Goal: Task Accomplishment & Management: Use online tool/utility

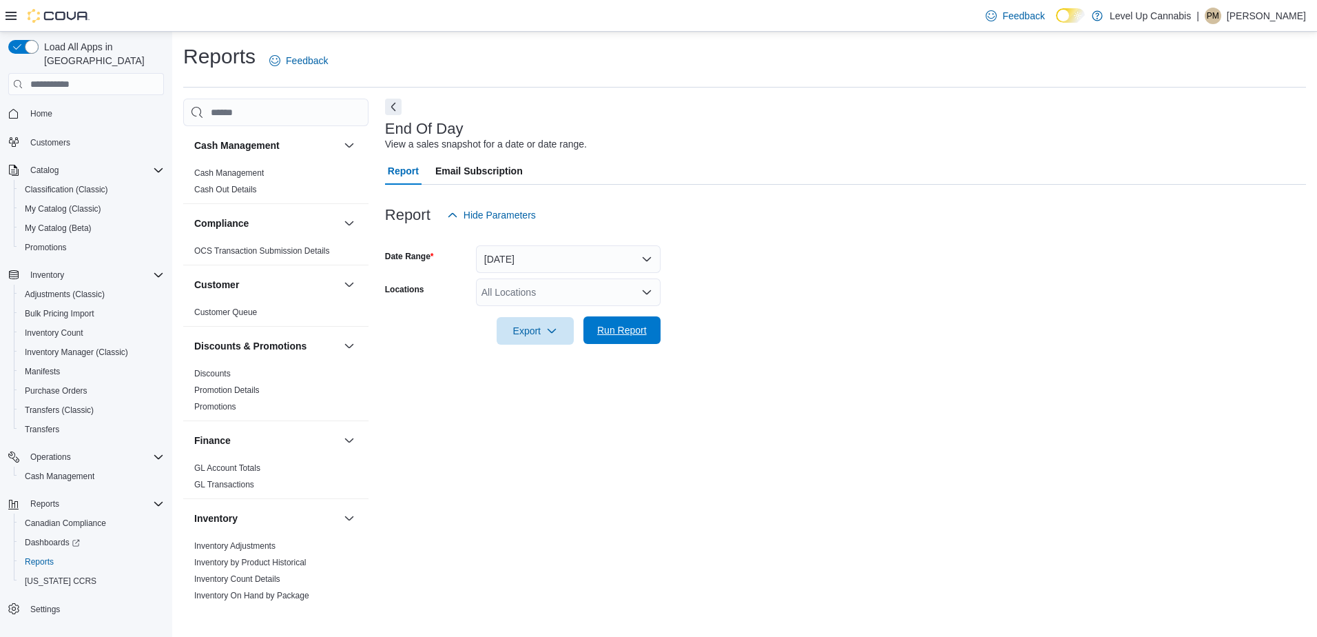
click at [612, 331] on span "Run Report" at bounding box center [622, 330] width 50 height 14
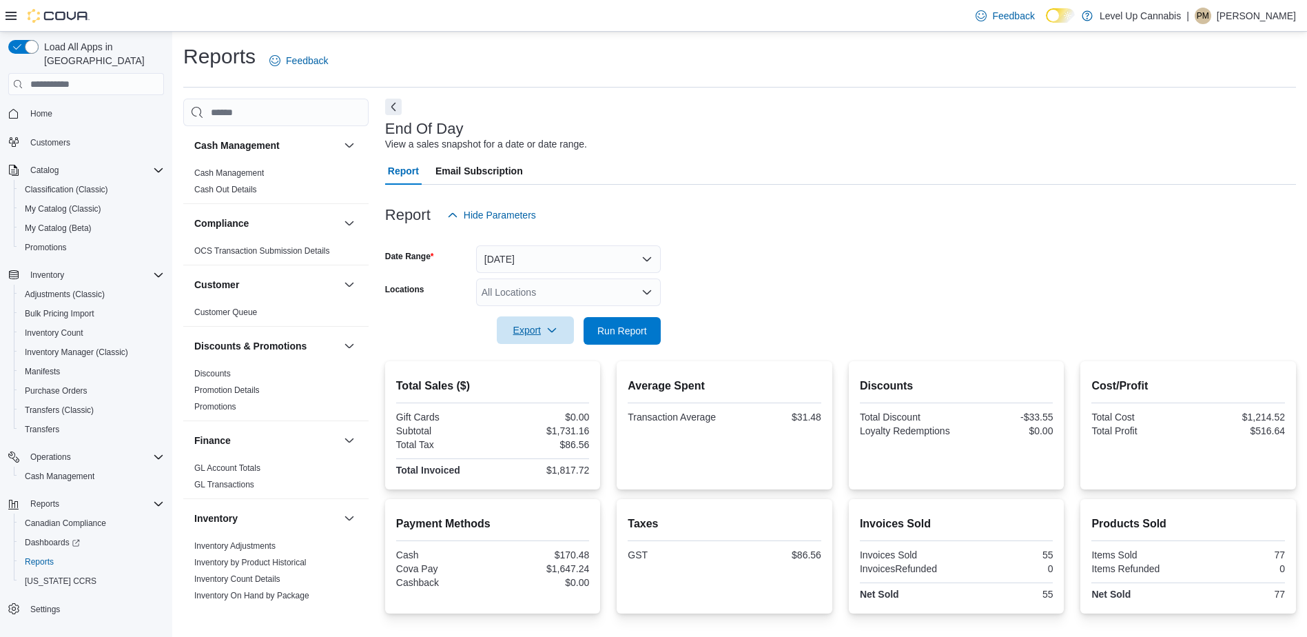
click at [556, 330] on icon "button" at bounding box center [551, 329] width 11 height 11
click at [555, 385] on span "Export to Pdf" at bounding box center [537, 385] width 62 height 11
